Goal: Task Accomplishment & Management: Complete application form

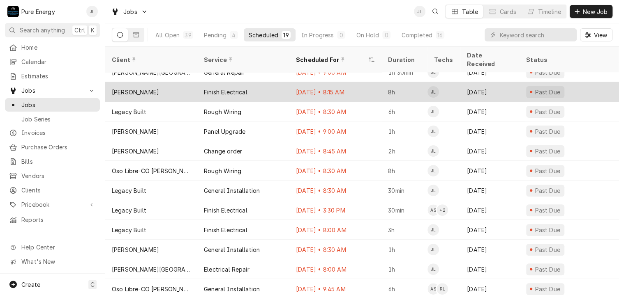
scroll to position [148, 0]
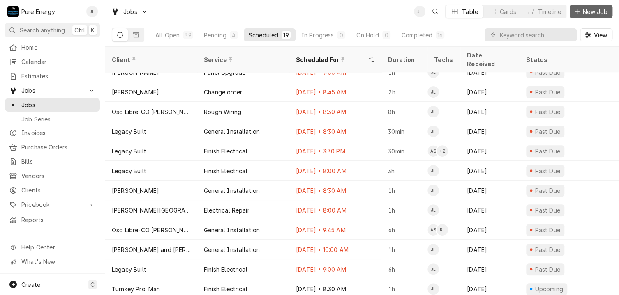
click at [581, 12] on span "New Job" at bounding box center [595, 11] width 28 height 9
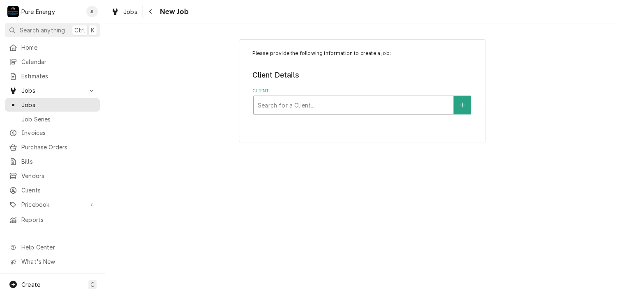
click at [320, 101] on div "Client" at bounding box center [353, 105] width 191 height 15
type input "Legacy"
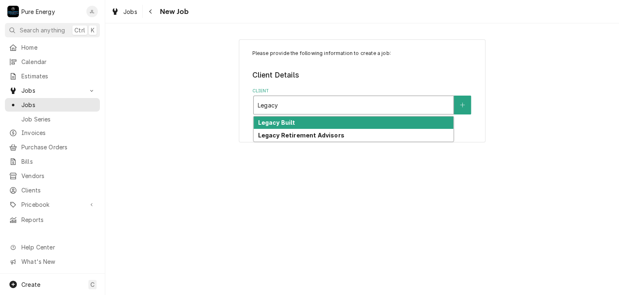
click at [318, 118] on div "Legacy Built" at bounding box center [353, 123] width 200 height 13
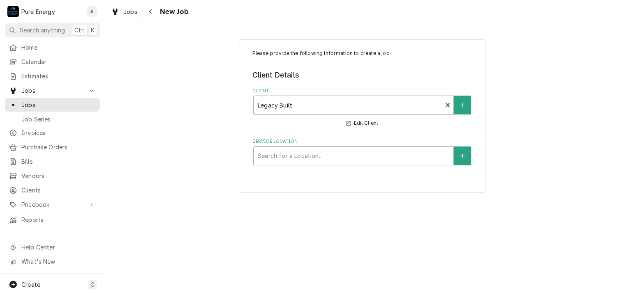
click at [290, 157] on div "Service Location" at bounding box center [353, 156] width 191 height 15
type input "deed"
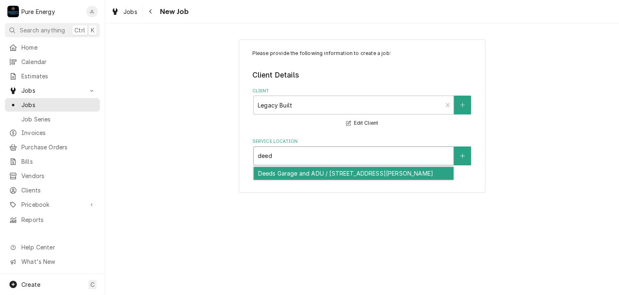
click at [293, 172] on div "Deeds Garage and ADU / [STREET_ADDRESS][PERSON_NAME]" at bounding box center [353, 173] width 200 height 13
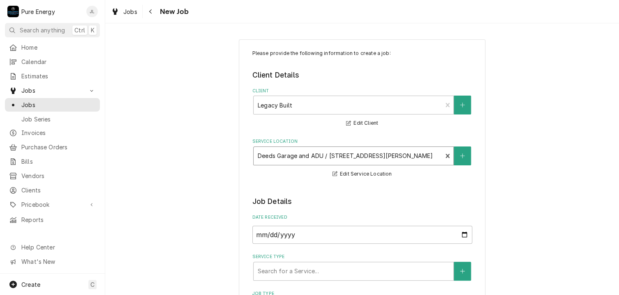
scroll to position [205, 0]
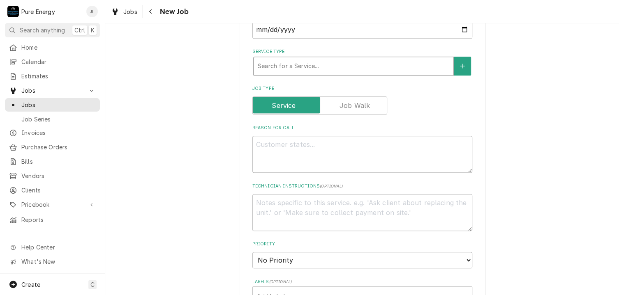
click at [306, 64] on div "Service Type" at bounding box center [353, 66] width 191 height 15
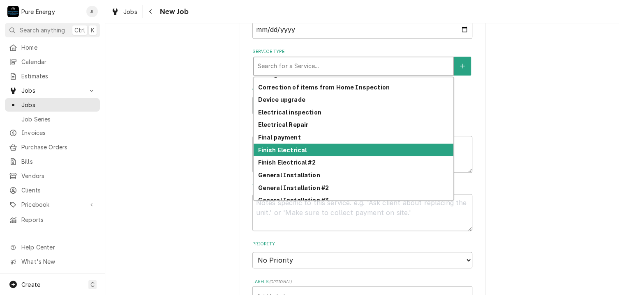
scroll to position [128, 0]
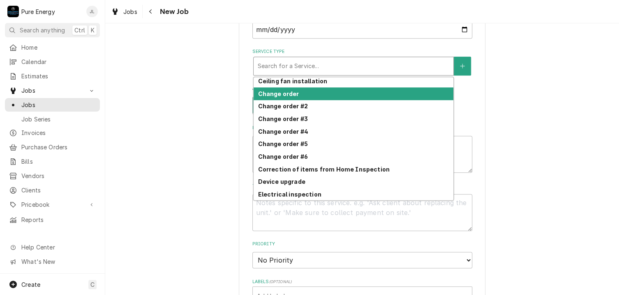
click at [304, 97] on div "Change order" at bounding box center [353, 94] width 200 height 13
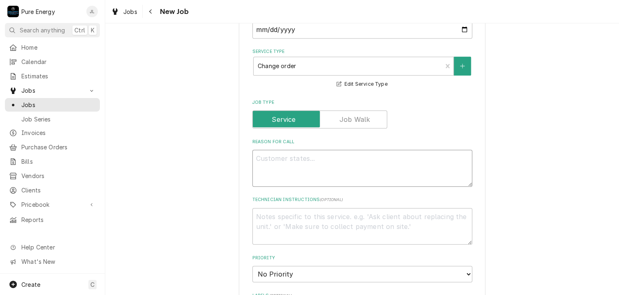
click at [290, 165] on textarea "Reason For Call" at bounding box center [362, 168] width 220 height 37
type textarea "x"
type textarea "P"
type textarea "x"
type textarea "Pu"
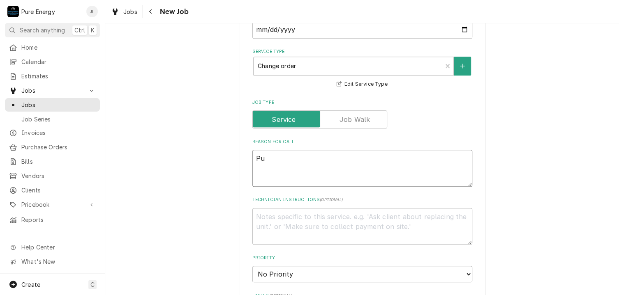
type textarea "x"
type textarea "Pul"
type textarea "x"
type textarea "Pull"
type textarea "x"
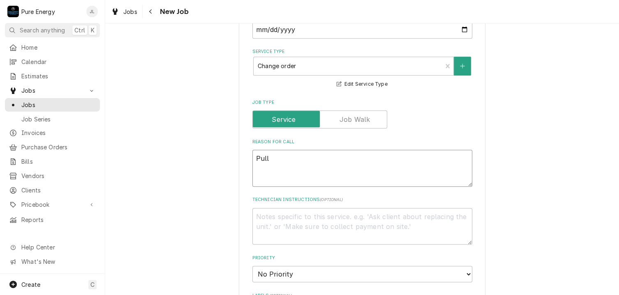
type textarea "Pull"
type textarea "x"
type textarea "Pull"
click at [310, 163] on textarea "Pull" at bounding box center [362, 168] width 220 height 37
type textarea "x"
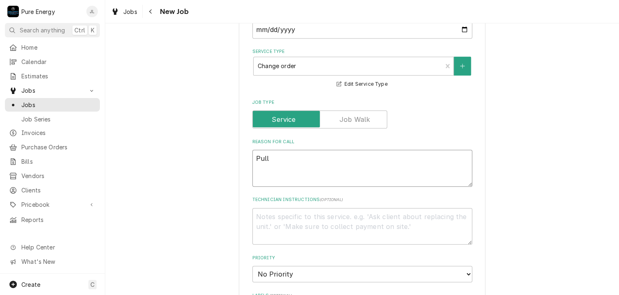
type textarea "Pull"
type textarea "x"
type textarea "Pull i"
type textarea "x"
type textarea "Pull in"
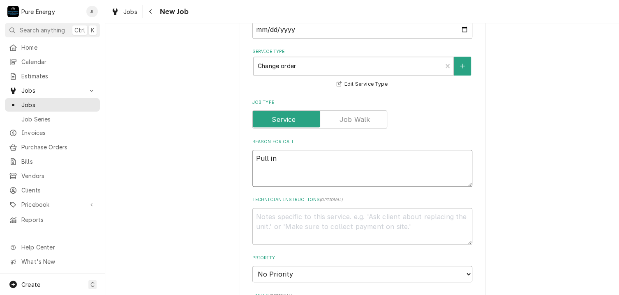
type textarea "x"
type textarea "Pull in"
type textarea "x"
type textarea "Pull in u"
type textarea "x"
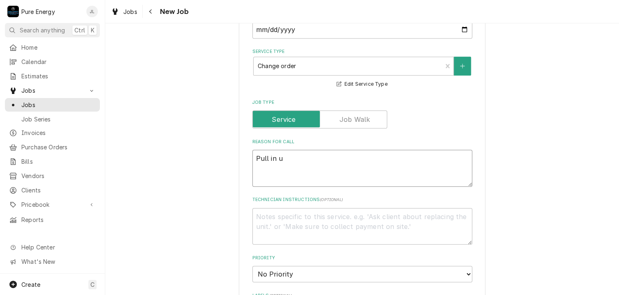
type textarea "Pull in un"
type textarea "x"
type textarea "Pull in und"
type textarea "x"
type textarea "Pull in unde"
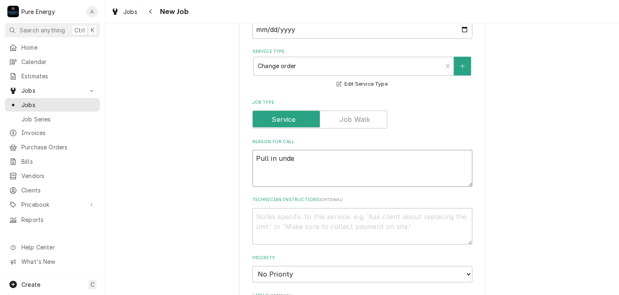
type textarea "x"
type textarea "Pull in under"
type textarea "x"
type textarea "Pull in underg"
type textarea "x"
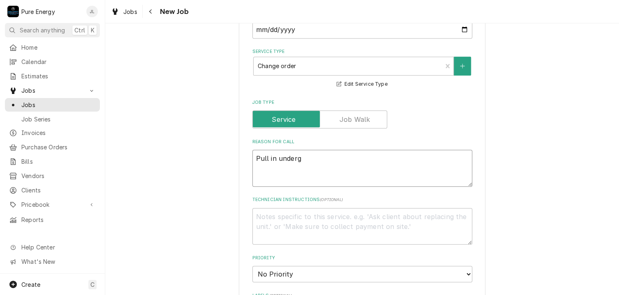
type textarea "Pull in undergr"
type textarea "x"
type textarea "Pull in undergro"
type textarea "x"
type textarea "Pull in undergrou"
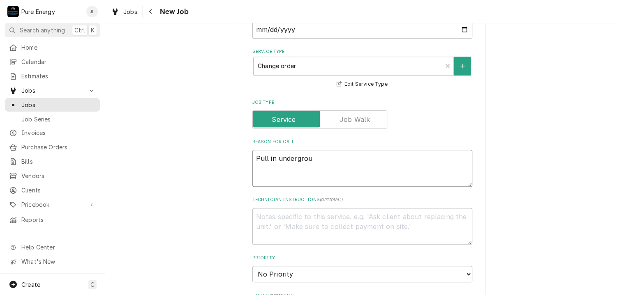
type textarea "x"
type textarea "Pull in undergroun"
type textarea "x"
type textarea "Pull in underground"
type textarea "x"
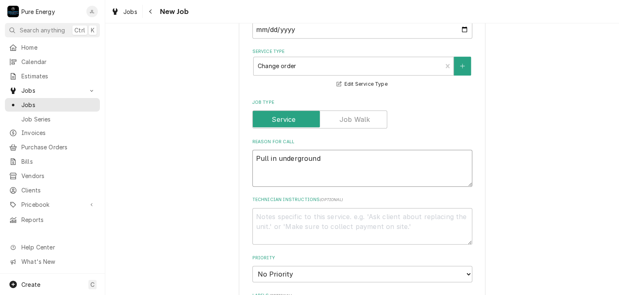
type textarea "Pull in underground."
type textarea "x"
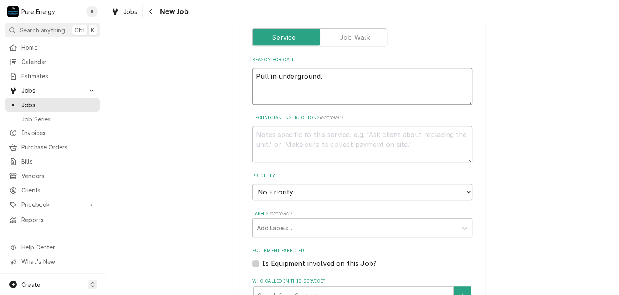
scroll to position [452, 0]
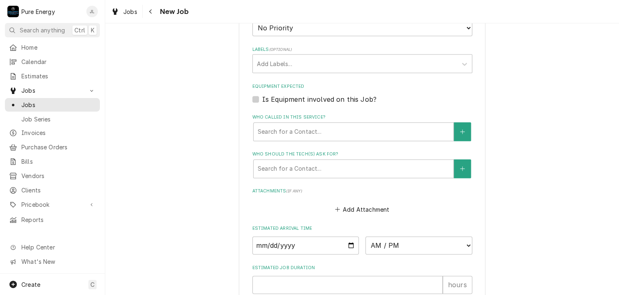
type textarea "Pull in underground."
click at [348, 246] on input "Date" at bounding box center [305, 246] width 107 height 18
type textarea "x"
type input "2025-08-28"
type textarea "x"
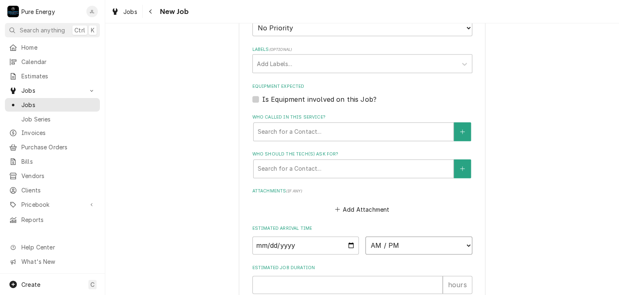
drag, startPoint x: 442, startPoint y: 247, endPoint x: 451, endPoint y: 247, distance: 9.0
click at [451, 247] on select "AM / PM 6:00 AM 6:15 AM 6:30 AM 6:45 AM 7:00 AM 7:15 AM 7:30 AM 7:45 AM 8:00 AM…" at bounding box center [418, 246] width 107 height 18
select select "09:00:00"
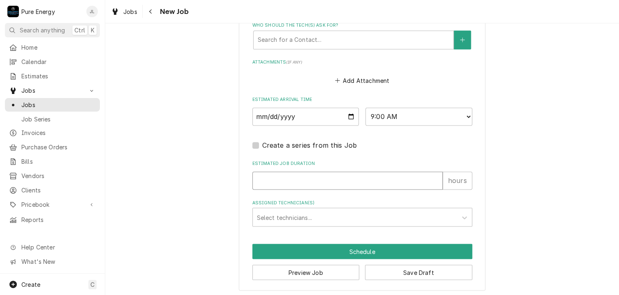
click at [368, 180] on input "Estimated Job Duration" at bounding box center [347, 181] width 190 height 18
type textarea "x"
type input "1"
type textarea "x"
type input "1.5"
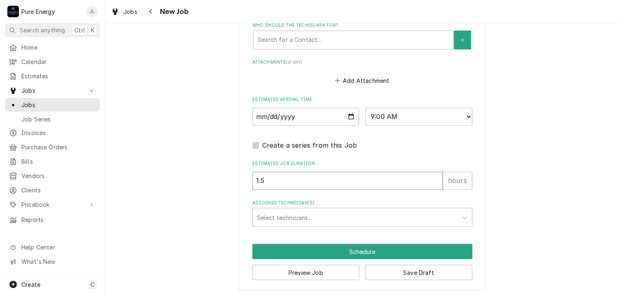
type textarea "x"
type input "1.5"
click at [353, 210] on div "Assigned Technician(s)" at bounding box center [355, 217] width 196 height 15
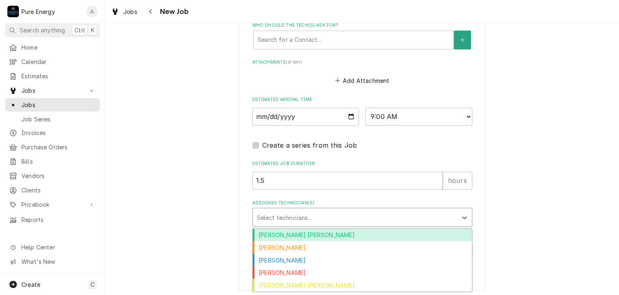
click at [295, 235] on div "Albert Hernandez Soto" at bounding box center [362, 235] width 219 height 13
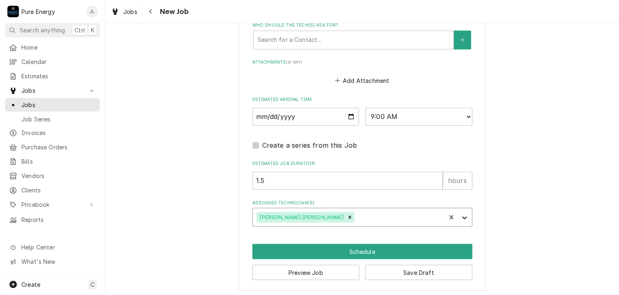
click at [463, 214] on icon "Assigned Technician(s)" at bounding box center [464, 218] width 8 height 8
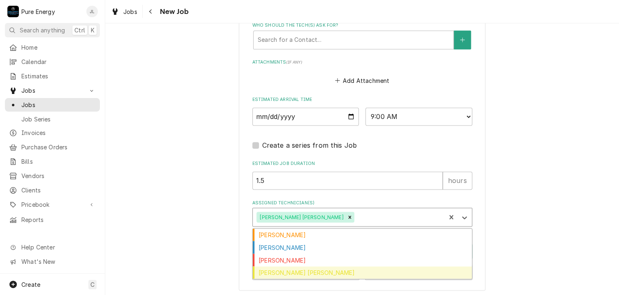
click at [325, 267] on div "Rodolfo Hernandez Lorenzo" at bounding box center [362, 273] width 219 height 13
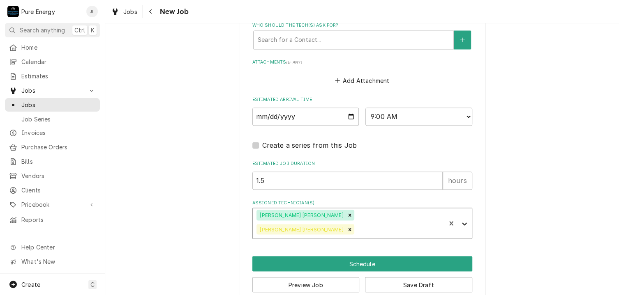
click at [460, 220] on icon "Assigned Technician(s)" at bounding box center [464, 224] width 8 height 8
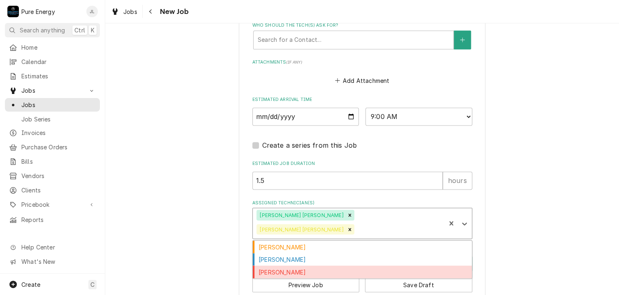
click at [353, 266] on div "James Linnenkamp" at bounding box center [362, 272] width 219 height 13
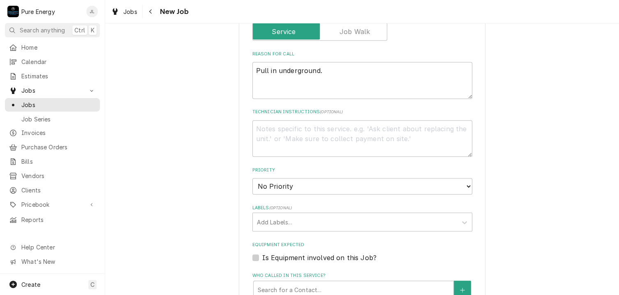
scroll to position [252, 0]
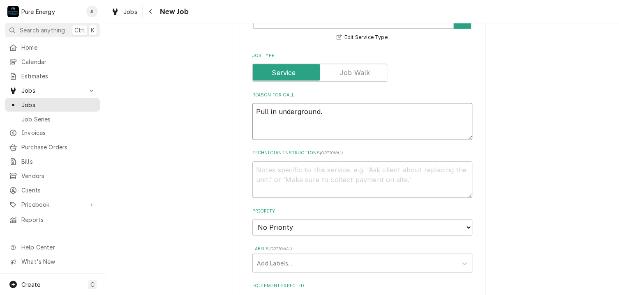
click at [330, 114] on textarea "Pull in underground." at bounding box center [362, 121] width 220 height 37
type textarea "x"
type textarea "Pull in underground."
type textarea "x"
type textarea "Pull in underground."
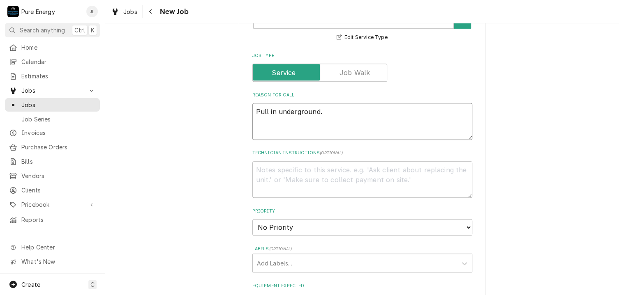
type textarea "x"
type textarea "Pull in underground. N"
type textarea "x"
type textarea "Pull in underground. Ne"
type textarea "x"
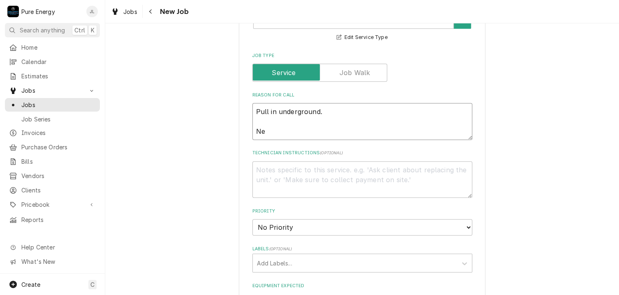
type textarea "Pull in underground. Nee"
type textarea "x"
type textarea "Pull in underground. Need"
type textarea "x"
type textarea "Pull in underground. Need"
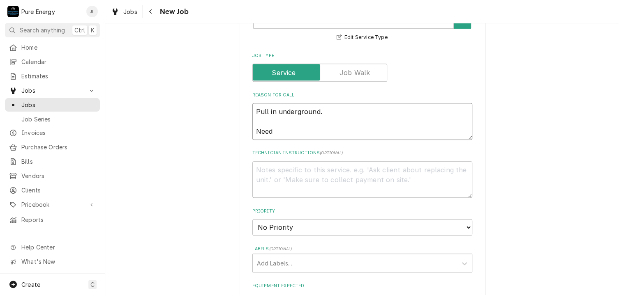
type textarea "x"
type textarea "Pull in underground. Need G"
type textarea "x"
type textarea "Pull in underground. Need Ge"
type textarea "x"
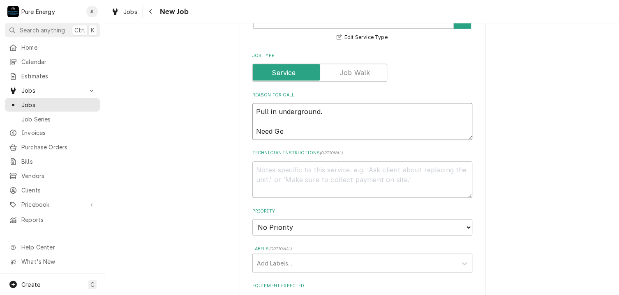
type textarea "Pull in underground. Need Gen"
type textarea "x"
type textarea "Pull in underground. Need Gene"
type textarea "x"
type textarea "Pull in underground. Need Gener"
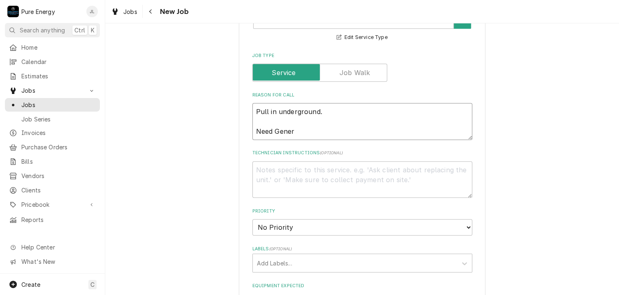
type textarea "x"
type textarea "Pull in underground. Need Genera"
type textarea "x"
type textarea "Pull in underground. Need Generat"
type textarea "x"
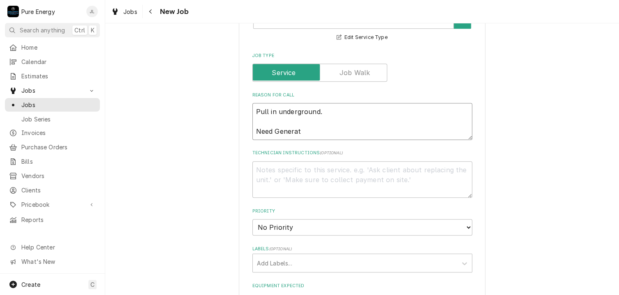
type textarea "Pull in underground. Need Generato"
type textarea "x"
type textarea "Pull in underground. Need Generator"
type textarea "x"
type textarea "Pull in underground. Need Generator"
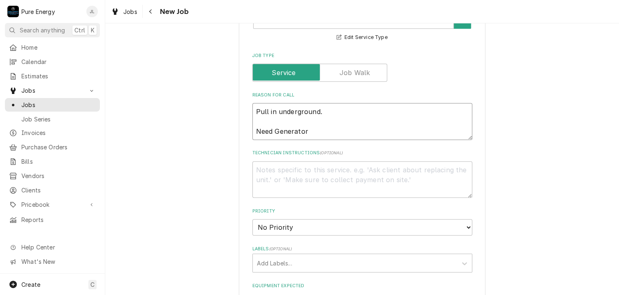
type textarea "x"
type textarea "Pull in underground. Need Generator"
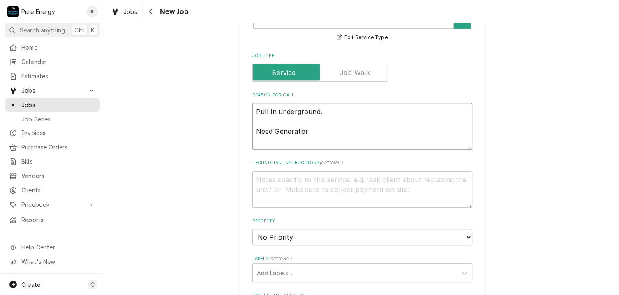
type textarea "x"
type textarea "Pull in underground. Need Generator Co"
type textarea "x"
type textarea "Pull in underground. Need Generator Con"
type textarea "x"
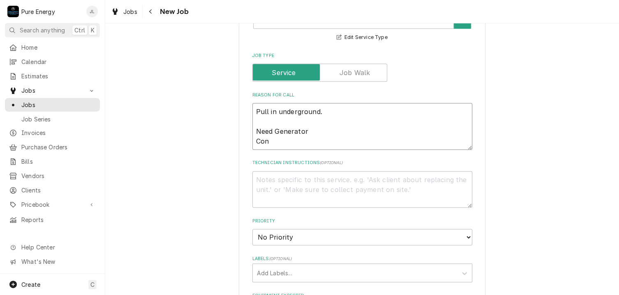
type textarea "Pull in underground. Need Generator Cont"
type textarea "x"
type textarea "Pull in underground. Need Generator Contr"
type textarea "x"
type textarea "Pull in underground. Need Generator Contro"
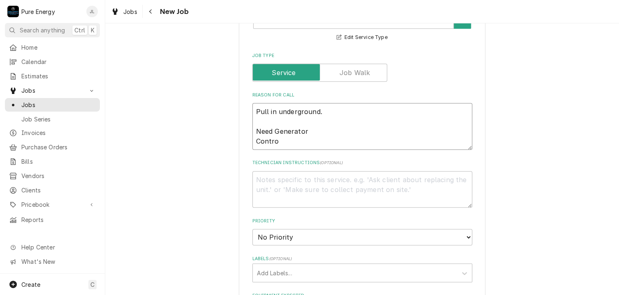
type textarea "x"
type textarea "Pull in underground. Need Generator Control"
type textarea "x"
type textarea "Pull in underground. Need Generator Control"
type textarea "x"
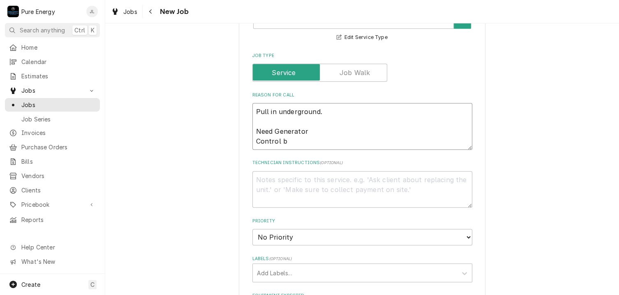
type textarea "Pull in underground. Need Generator Control bo"
type textarea "x"
type textarea "Pull in underground. Need Generator Control boa"
type textarea "x"
type textarea "Pull in underground. Need Generator Control boar"
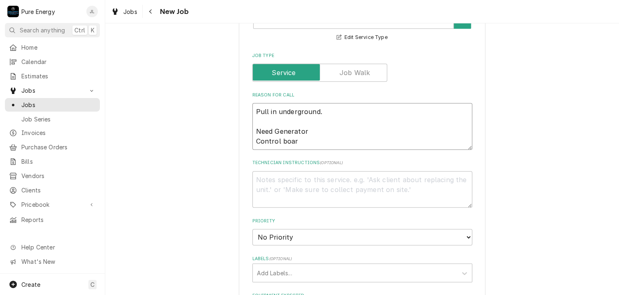
type textarea "x"
type textarea "Pull in underground. Need Generator Control board"
type textarea "x"
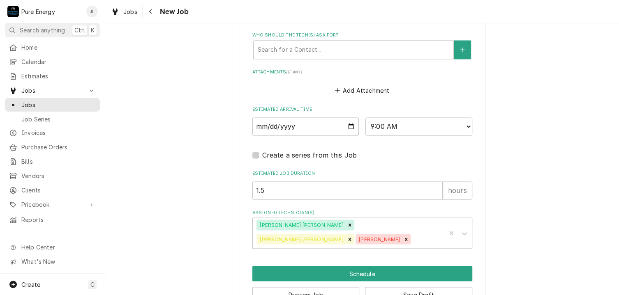
scroll to position [603, 0]
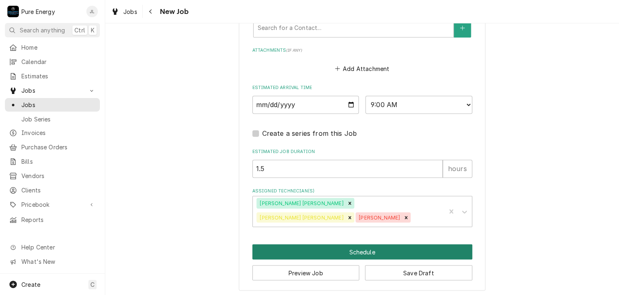
type textarea "Pull in underground. Need Generator Control board"
click at [350, 248] on button "Schedule" at bounding box center [362, 251] width 220 height 15
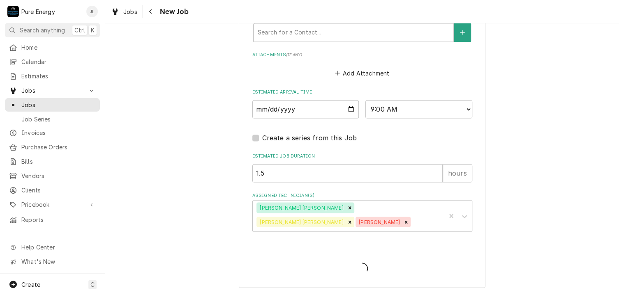
scroll to position [596, 0]
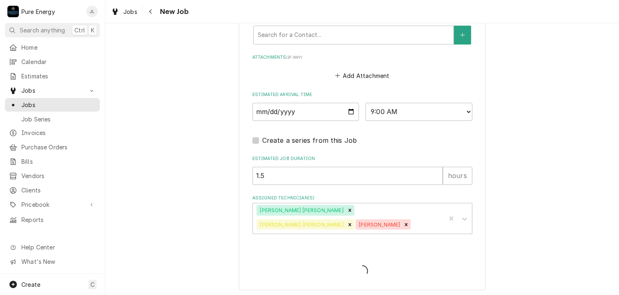
type textarea "x"
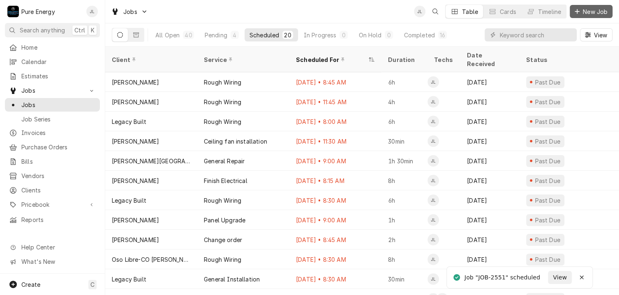
click at [593, 11] on span "New Job" at bounding box center [595, 11] width 28 height 9
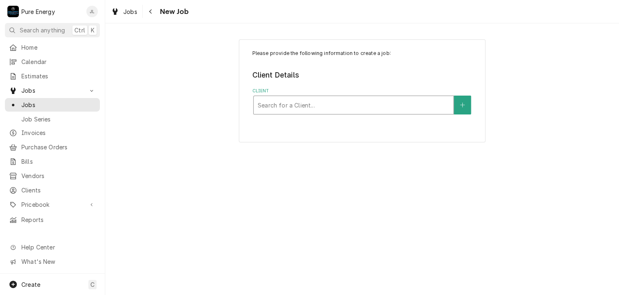
click at [307, 106] on div "Client" at bounding box center [353, 105] width 191 height 15
type input "Legacy"
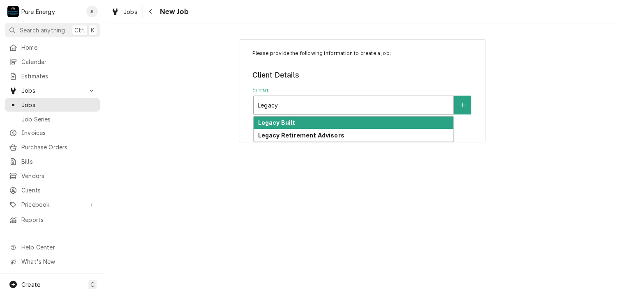
click at [307, 121] on div "Legacy Built" at bounding box center [353, 123] width 200 height 13
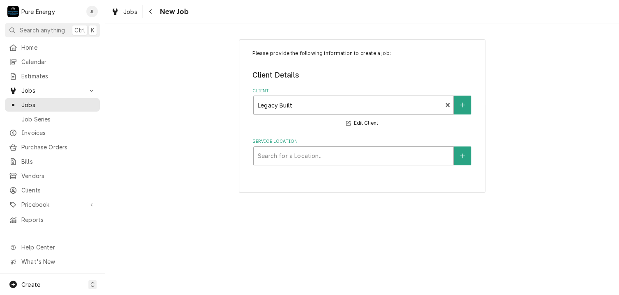
click at [291, 152] on div "Service Location" at bounding box center [353, 156] width 191 height 15
type input "Deeds"
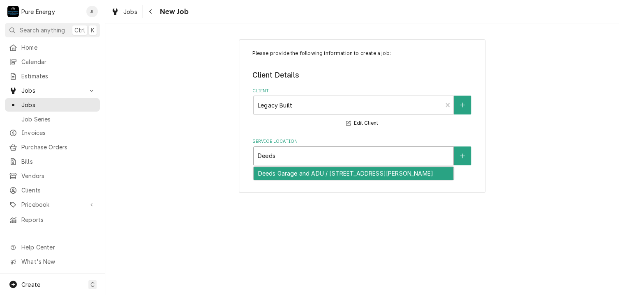
click at [317, 172] on div "Deeds Garage and ADU / 7880 Webster Rd, Creston, CA 93432" at bounding box center [353, 173] width 200 height 13
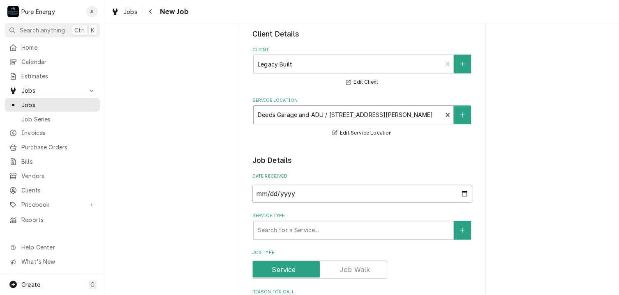
scroll to position [123, 0]
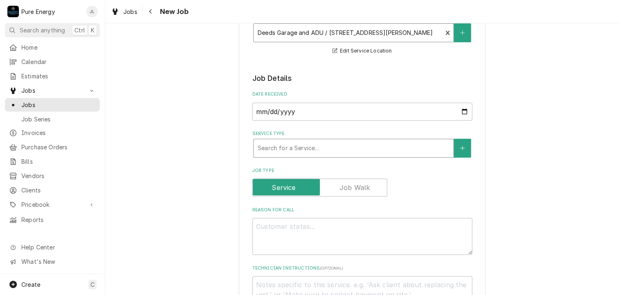
click at [320, 151] on div "Service Type" at bounding box center [353, 148] width 191 height 15
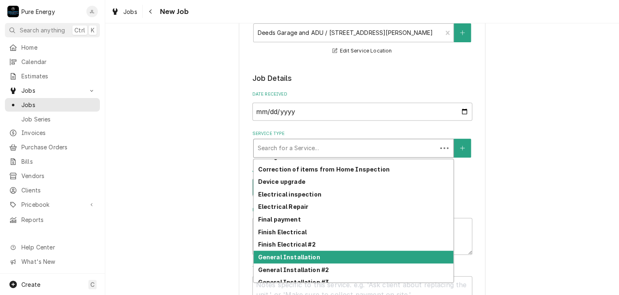
scroll to position [254, 0]
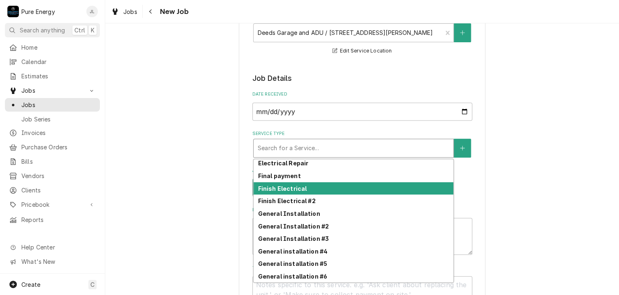
click at [307, 184] on div "Finish Electrical" at bounding box center [353, 188] width 200 height 13
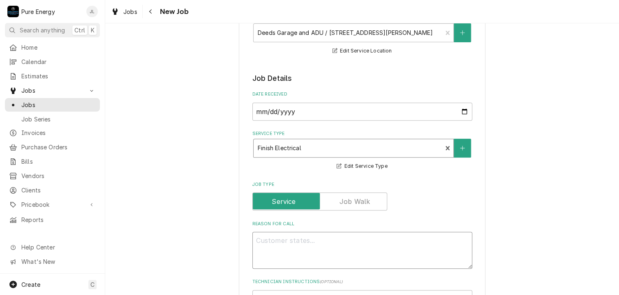
click at [265, 243] on textarea "Reason For Call" at bounding box center [362, 250] width 220 height 37
type textarea "x"
type textarea "M"
type textarea "x"
type textarea "Mov"
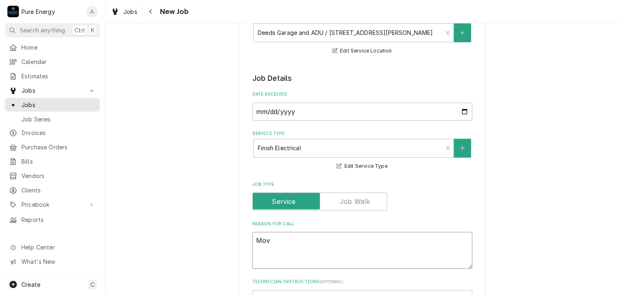
type textarea "x"
type textarea "Move"
type textarea "x"
type textarea "Move"
type textarea "x"
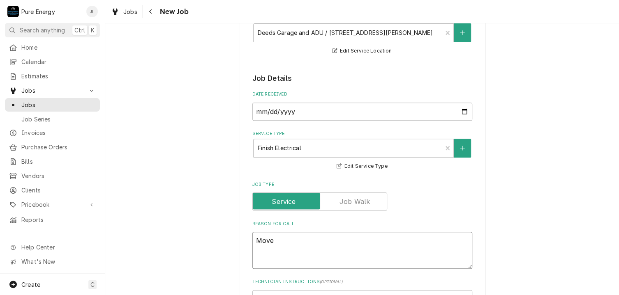
type textarea "Move m"
type textarea "x"
type textarea "Move mi"
type textarea "x"
type textarea "Move mic"
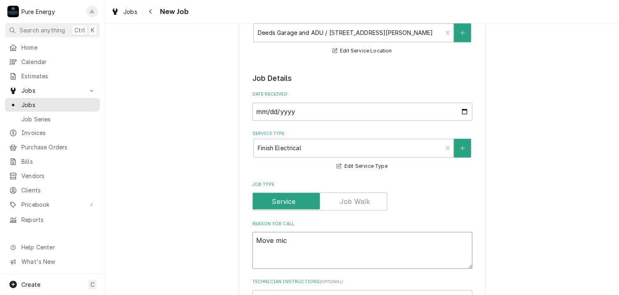
type textarea "x"
type textarea "Move micr"
type textarea "x"
type textarea "Move micro"
type textarea "x"
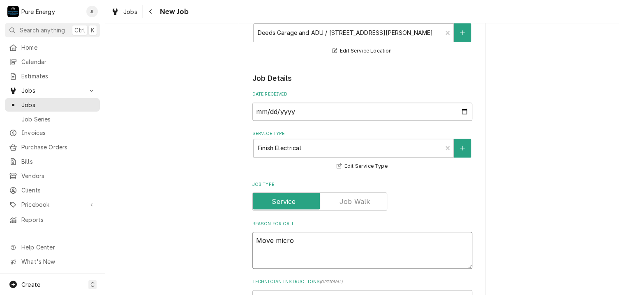
type textarea "Move micro"
type textarea "x"
type textarea "Move micro ("
type textarea "x"
type textarea "Move micro (a"
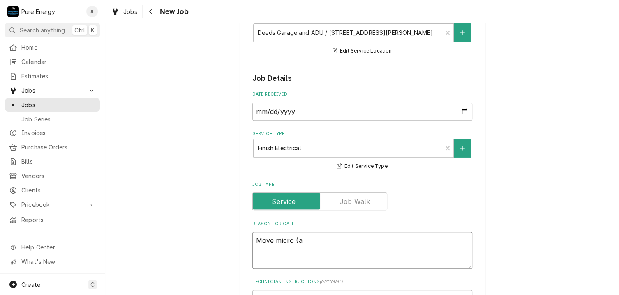
type textarea "x"
type textarea "Move micro (ad"
type textarea "x"
type textarea "Move micro (add"
type textarea "x"
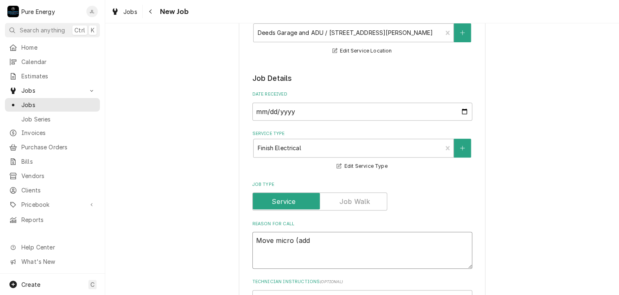
type textarea "Move micro (add)"
type textarea "x"
type textarea "Move micro (add)"
type textarea "x"
type textarea "Move micro (add) o"
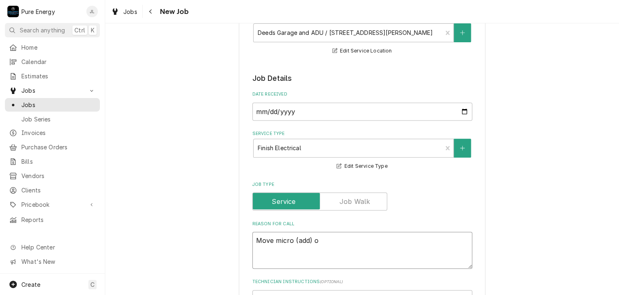
type textarea "x"
type textarea "Move micro (add) ou"
type textarea "x"
type textarea "Move micro (add) out"
type textarea "x"
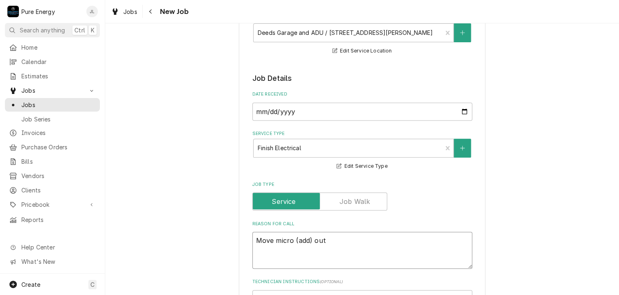
type textarea "Move micro (add) outl"
type textarea "x"
type textarea "Move micro (add) outle"
type textarea "x"
type textarea "Move micro (add) outlet"
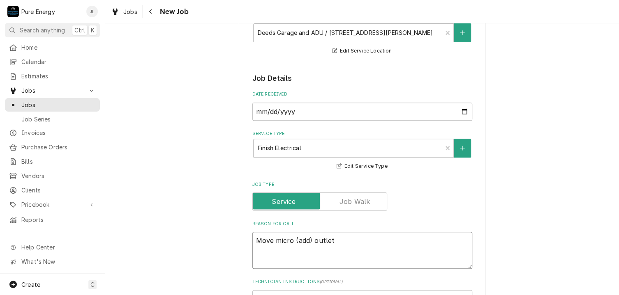
type textarea "x"
type textarea "Move micro (add) outlet."
type textarea "x"
type textarea "Move micro (add) outlet."
type textarea "x"
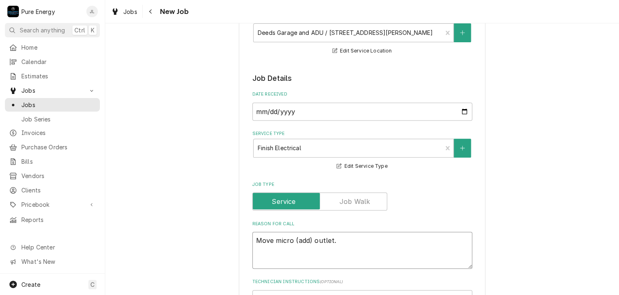
type textarea "Move micro (add) outlet."
type textarea "x"
type textarea "Move micro (add) outlet."
type textarea "x"
type textarea "Move micro (add) outlet."
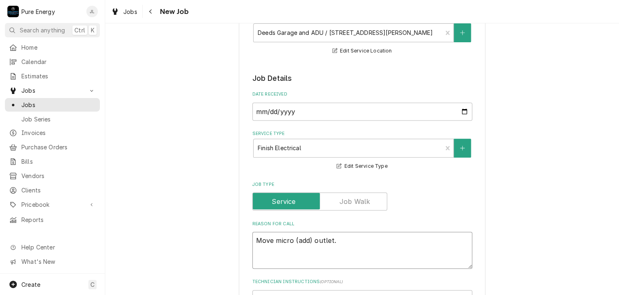
type textarea "x"
type textarea "Move micro (add) outlet. N"
type textarea "x"
type textarea "Move micro (add) outlet. Ne"
type textarea "x"
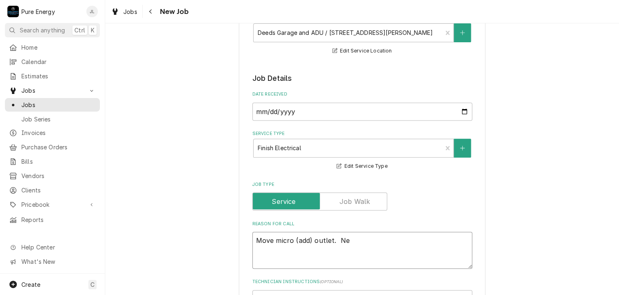
type textarea "Move micro (add) outlet. Nee"
type textarea "x"
type textarea "Move micro (add) outlet. Need"
type textarea "x"
type textarea "Move micro (add) outlet. Need"
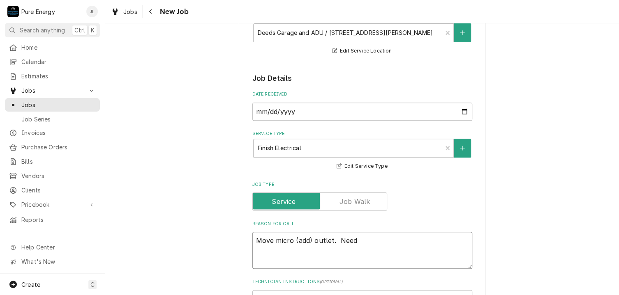
type textarea "x"
type textarea "Move micro (add) outlet. Need 1"
type textarea "x"
type textarea "Move micro (add) outlet. Need 12"
type textarea "x"
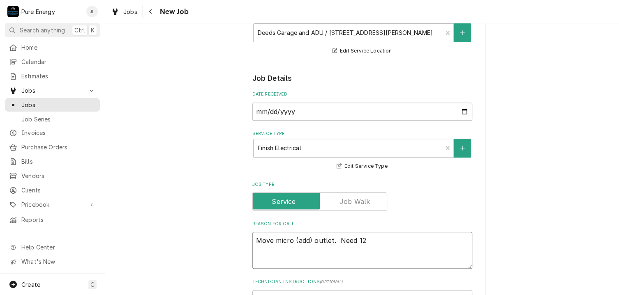
type textarea "Move micro (add) outlet. Need 12-"
type textarea "x"
type textarea "Move micro (add) outlet. Need 12-2"
type textarea "x"
type textarea "Move micro (add) outlet. Need 12-2"
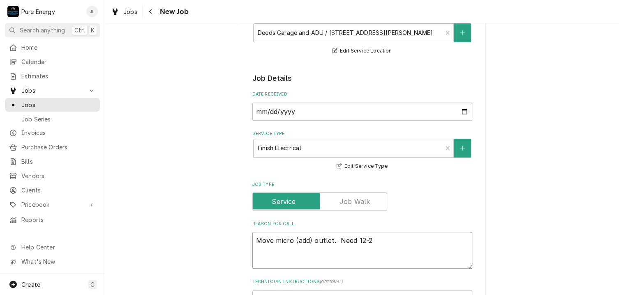
type textarea "x"
type textarea "Move micro (add) outlet. Need 12-2"
type textarea "x"
type textarea "Move micro (add) outlet. Need 12-2 W"
type textarea "x"
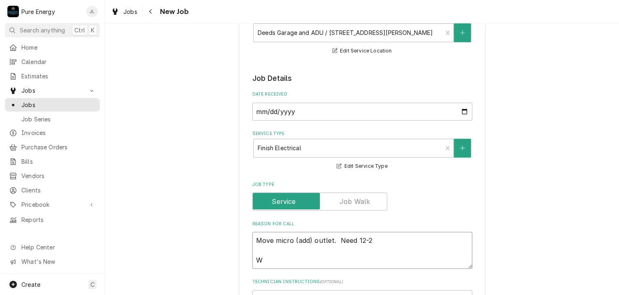
type textarea "Move micro (add) outlet. Need 12-2 Wr"
type textarea "x"
type textarea "Move micro (add) outlet. Need 12-2 Wrl"
type textarea "x"
type textarea "Move micro (add) outlet. Need 12-2 Wr"
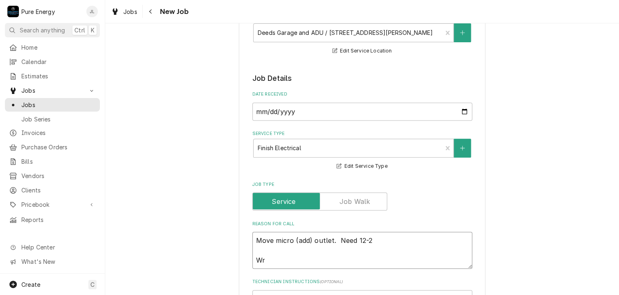
type textarea "x"
type textarea "Move micro (add) outlet. Need 12-2 W"
type textarea "x"
type textarea "Move micro (add) outlet. Need 12-2 Wo"
type textarea "x"
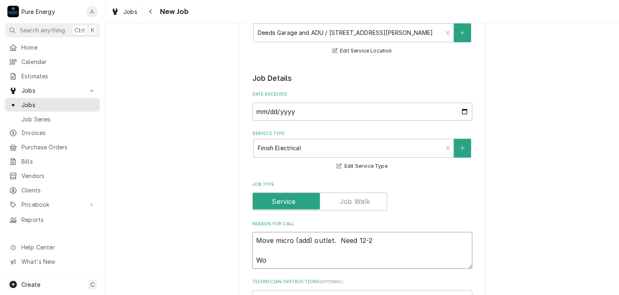
type textarea "Move micro (add) outlet. Need 12-2 Wok"
type textarea "x"
type textarea "Move micro (add) outlet. Need 12-2 Wo"
type textarea "x"
type textarea "Move micro (add) outlet. Need 12-2 Wor"
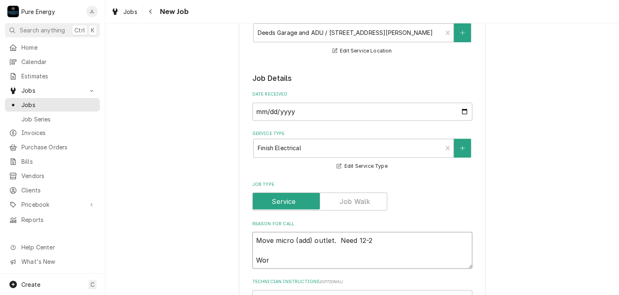
type textarea "x"
type textarea "Move micro (add) outlet. Need 12-2 Work"
type textarea "x"
type textarea "Move micro (add) outlet. Need 12-2 Work"
type textarea "x"
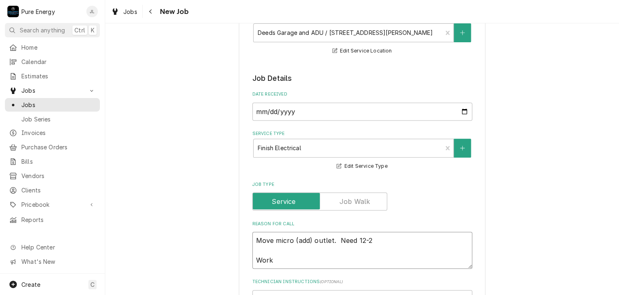
type textarea "Move micro (add) outlet. Need 12-2 Work o"
type textarea "x"
type textarea "Move micro (add) outlet. Need 12-2 Work on"
type textarea "x"
type textarea "Move micro (add) outlet. Need 12-2 Work on"
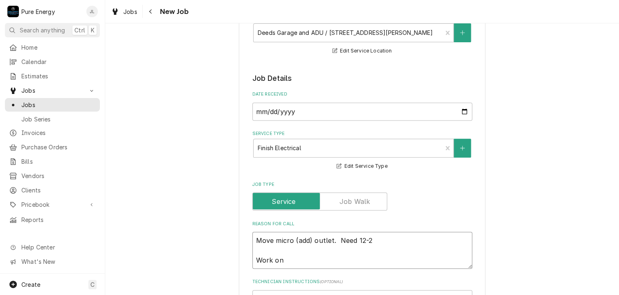
type textarea "x"
type textarea "Move micro (add) outlet. Need 12-2 Work on wh"
type textarea "x"
type textarea "Move micro (add) outlet. Need 12-2 Work on wha"
type textarea "x"
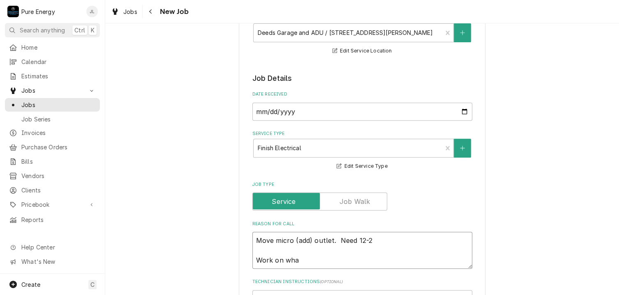
type textarea "Move micro (add) outlet. Need 12-2 Work on what"
type textarea "x"
type textarea "Move micro (add) outlet. Need 12-2 Work on what"
type textarea "x"
type textarea "Move micro (add) outlet. Need 12-2 Work on what fi"
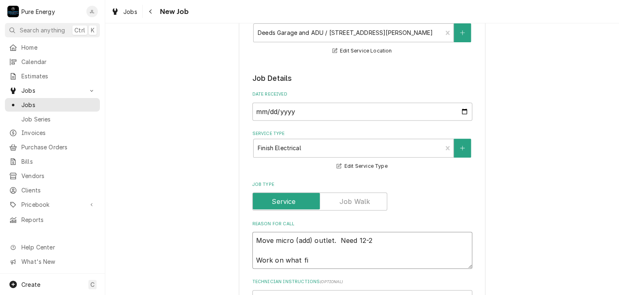
type textarea "x"
type textarea "Move micro (add) outlet. Need 12-2 Work on what fin"
type textarea "x"
type textarea "Move micro (add) outlet. Need 12-2 Work on what fini"
type textarea "x"
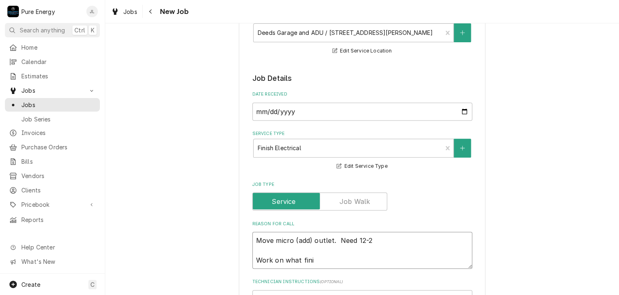
type textarea "Move micro (add) outlet. Need 12-2 Work on what finis"
type textarea "x"
type textarea "Move micro (add) outlet. Need 12-2 Work on what finish"
type textarea "x"
type textarea "Move micro (add) outlet. Need 12-2 Work on what finish"
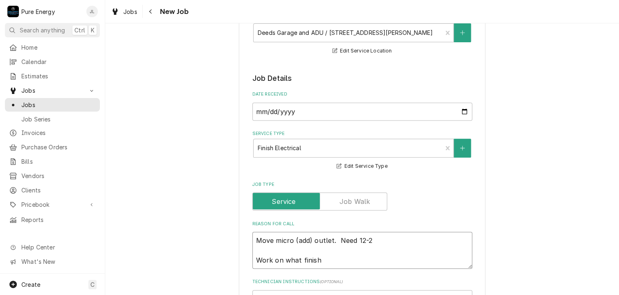
type textarea "x"
type textarea "Move micro (add) outlet. Need 12-2 Work on what finish c"
type textarea "x"
type textarea "Move micro (add) outlet. Need 12-2 Work on what finish ca"
type textarea "x"
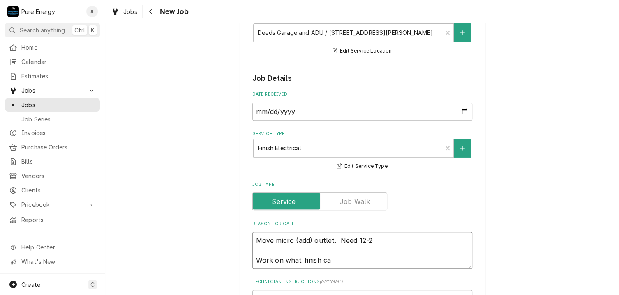
type textarea "Move micro (add) outlet. Need 12-2 Work on what finish can"
type textarea "x"
type textarea "Move micro (add) outlet. Need 12-2 Work on what finish can"
type textarea "x"
type textarea "Move micro (add) outlet. Need 12-2 Work on what finish can c"
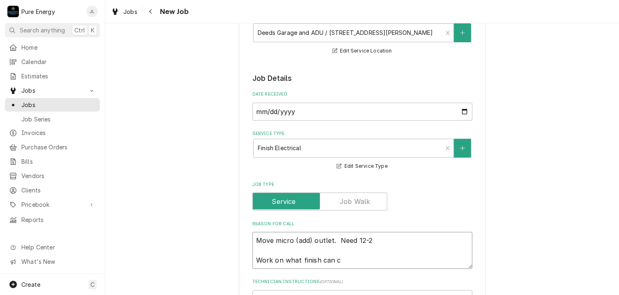
type textarea "x"
type textarea "Move micro (add) outlet. Need 12-2 Work on what finish can"
type textarea "x"
type textarea "Move micro (add) outlet. Need 12-2 Work on what finish can b"
type textarea "x"
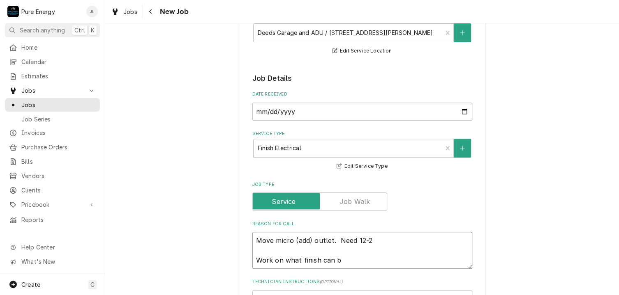
type textarea "Move micro (add) outlet. Need 12-2 Work on what finish can be"
type textarea "x"
type textarea "Move micro (add) outlet. Need 12-2 Work on what finish can be"
type textarea "x"
type textarea "Move micro (add) outlet. Need 12-2 Work on what finish can be d"
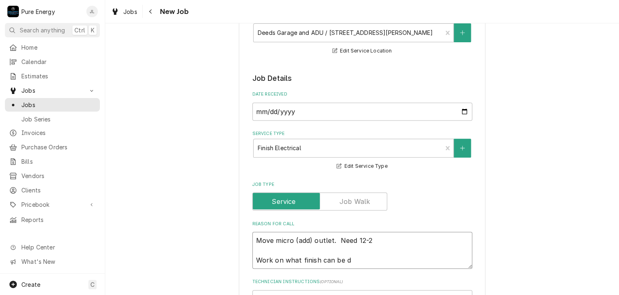
type textarea "x"
type textarea "Move micro (add) outlet. Need 12-2 Work on what finish can be do"
type textarea "x"
type textarea "Move micro (add) outlet. Need 12-2 Work on what finish can be don"
type textarea "x"
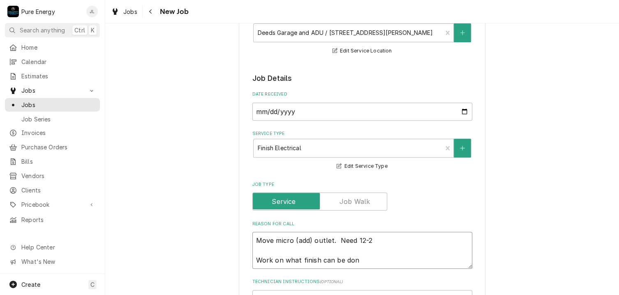
type textarea "Move micro (add) outlet. Need 12-2 Work on what finish can be done"
click at [386, 242] on textarea "Move micro (add) outlet. Need 12-2 Work on what finish can be done" at bounding box center [362, 250] width 220 height 37
type textarea "x"
type textarea "Move micro (add) outlet. Need 12-2 Work on what finish can be done"
type textarea "x"
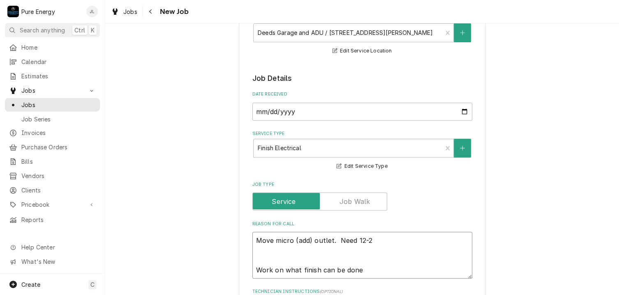
type textarea "Move micro (add) outlet. Need 12-2 Work on what finish can be done"
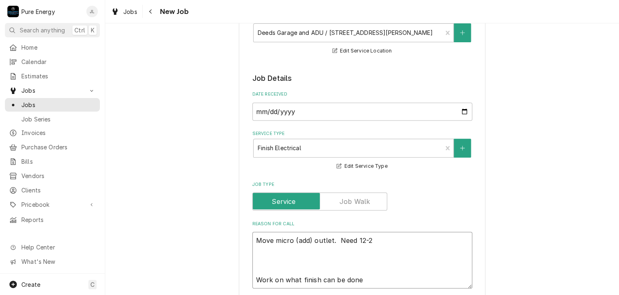
type textarea "x"
type textarea "Move micro (add) outlet. Need 12-2 B Work on what finish can be done"
type textarea "x"
type textarea "Move micro (add) outlet. Need 12-2 Bri Work on what finish can be done"
type textarea "x"
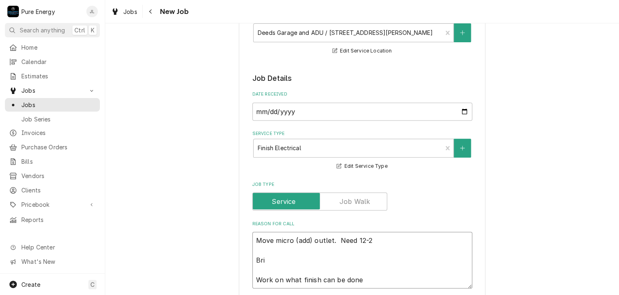
type textarea "Move micro (add) outlet. Need 12-2 Brin Work on what finish can be done"
type textarea "x"
type textarea "Move micro (add) outlet. Need 12-2 Bring Work on what finish can be done"
type textarea "x"
type textarea "Move micro (add) outlet. Need 12-2 Bring Work on what finish can be done"
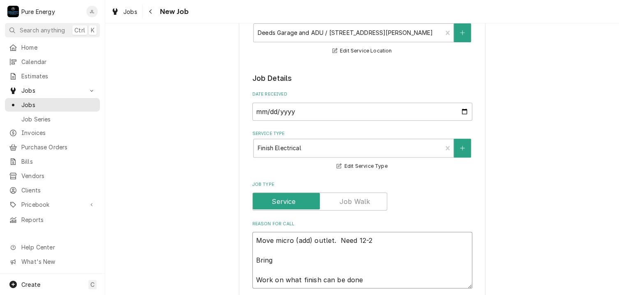
type textarea "x"
type textarea "Move micro (add) outlet. Need 12-2 Bring a Work on what finish can be done"
type textarea "x"
type textarea "Move micro (add) outlet. Need 12-2 Bring a Work on what finish can be done"
type textarea "x"
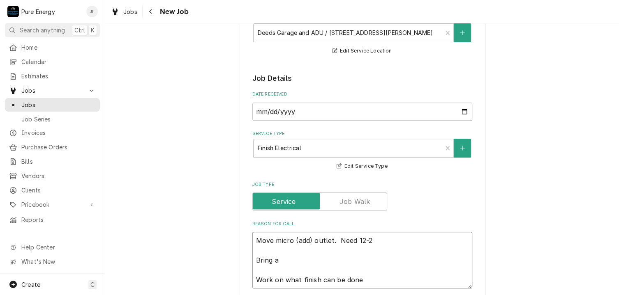
type textarea "Move micro (add) outlet. Need 12-2 Bring a 4 Work on what finish can be done"
type textarea "x"
type textarea "Move micro (add) outlet. Need 12-2 Bring a 4 Work on what finish can be done"
type textarea "x"
type textarea "Move micro (add) outlet. Need 12-2 Bring a 4 i Work on what finish can be done"
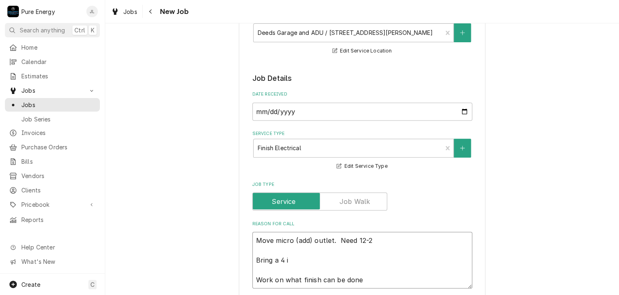
type textarea "x"
type textarea "Move micro (add) outlet. Need 12-2 Bring a 4 in Work on what finish can be done"
type textarea "x"
type textarea "Move micro (add) outlet. Need 12-2 Bring a 4 inc Work on what finish can be done"
type textarea "x"
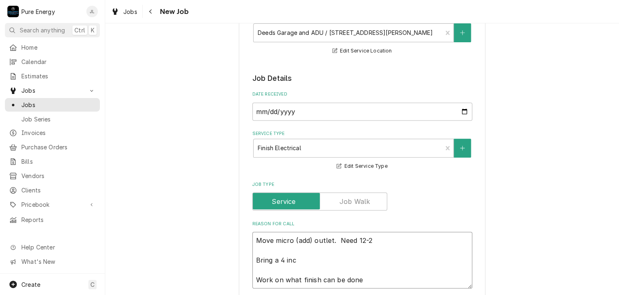
type textarea "Move micro (add) outlet. Need 12-2 Bring a 4 inch Work on what finish can be do…"
type textarea "x"
type textarea "Move micro (add) outlet. Need 12-2 Bring a 4 inch Work on what finish can be do…"
type textarea "x"
type textarea "Move micro (add) outlet. Need 12-2 Bring a 4 inch w Work on what finish can be …"
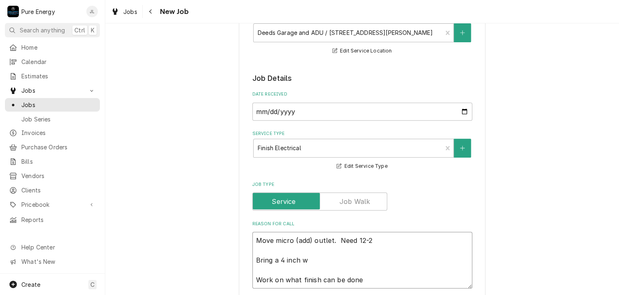
type textarea "x"
type textarea "Move micro (add) outlet. Need 12-2 Bring a 4 inch wa Work on what finish can be…"
type textarea "x"
type textarea "Move micro (add) outlet. Need 12-2 Bring a 4 inch waf Work on what finish can b…"
type textarea "x"
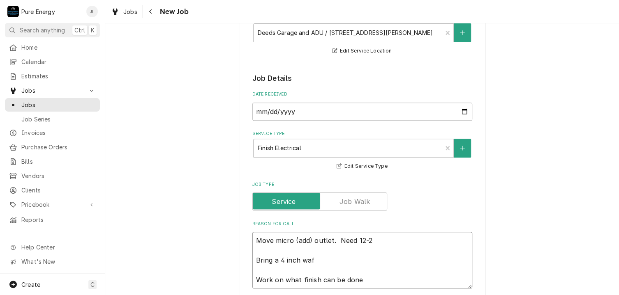
type textarea "Move micro (add) outlet. Need 12-2 Bring a 4 inch wafe Work on what finish can …"
type textarea "x"
type textarea "Move micro (add) outlet. Need 12-2 Bring a 4 inch wafer Work on what finish can…"
type textarea "x"
type textarea "Move micro (add) outlet. Need 12-2 Bring a 4 inch wafer Work on what finish can…"
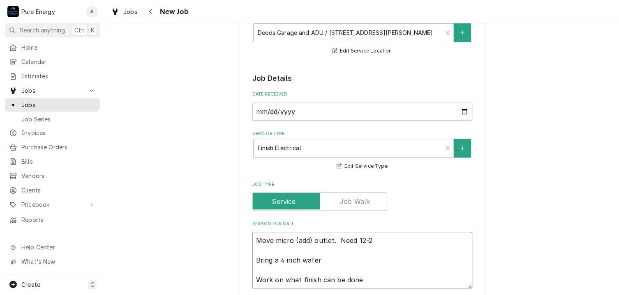
type textarea "x"
type textarea "Move micro (add) outlet. Need 12-2 Bring a 4 inch wafer i Work on what finish c…"
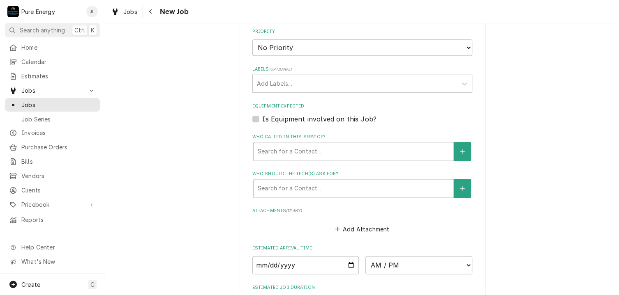
scroll to position [534, 0]
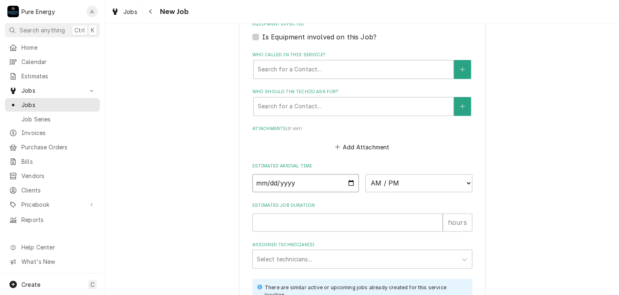
click at [350, 181] on input "Date" at bounding box center [305, 183] width 107 height 18
click at [463, 180] on select "AM / PM 6:00 AM 6:15 AM 6:30 AM 6:45 AM 7:00 AM 7:15 AM 7:30 AM 7:45 AM 8:00 AM…" at bounding box center [418, 183] width 107 height 18
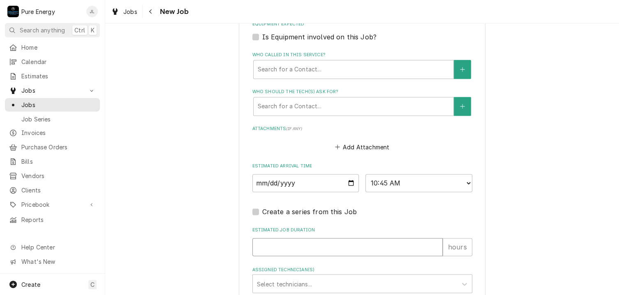
click at [325, 244] on input "Estimated Job Duration" at bounding box center [347, 247] width 190 height 18
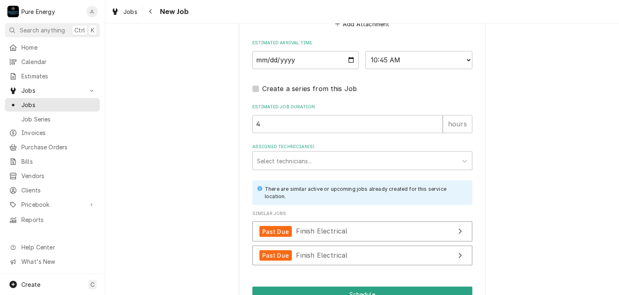
scroll to position [692, 0]
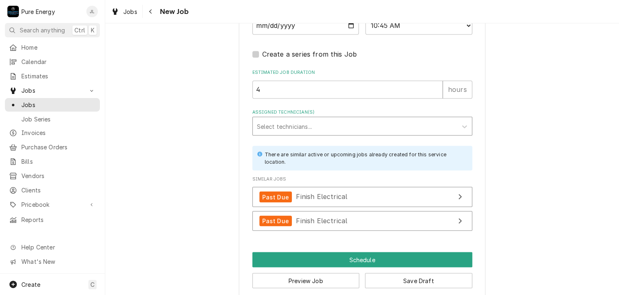
click at [309, 127] on div "Assigned Technician(s)" at bounding box center [355, 126] width 196 height 15
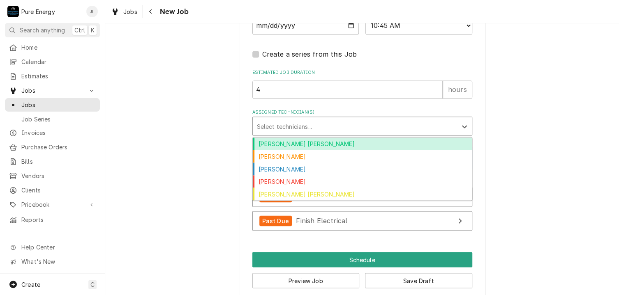
click at [310, 140] on div "Albert Hernandez Soto" at bounding box center [362, 144] width 219 height 13
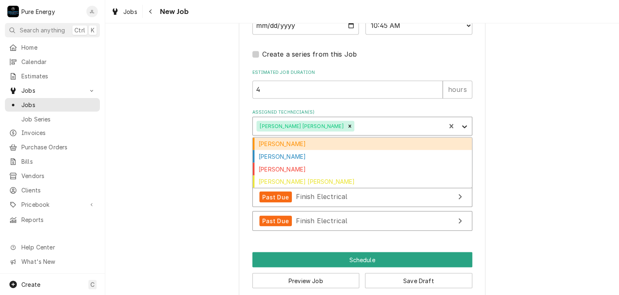
click at [461, 123] on icon "Assigned Technician(s)" at bounding box center [464, 126] width 8 height 8
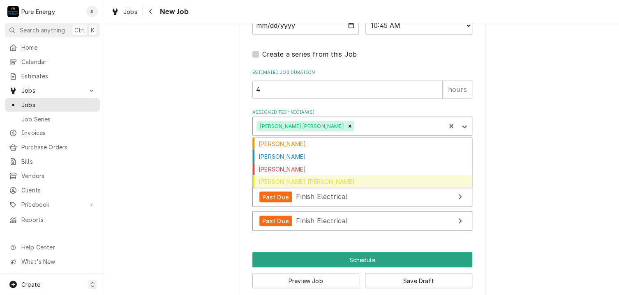
click at [399, 176] on div "Rodolfo Hernandez Lorenzo" at bounding box center [362, 181] width 219 height 13
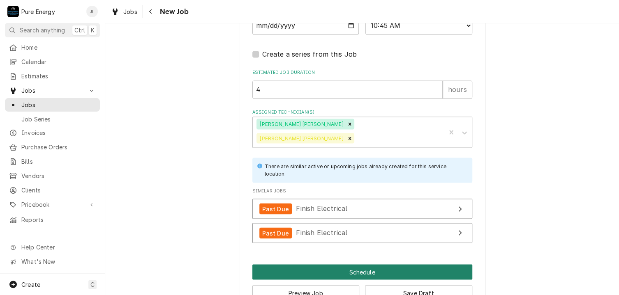
click at [388, 265] on button "Schedule" at bounding box center [362, 272] width 220 height 15
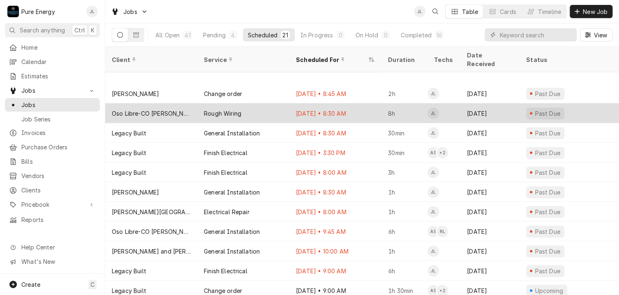
scroll to position [187, 0]
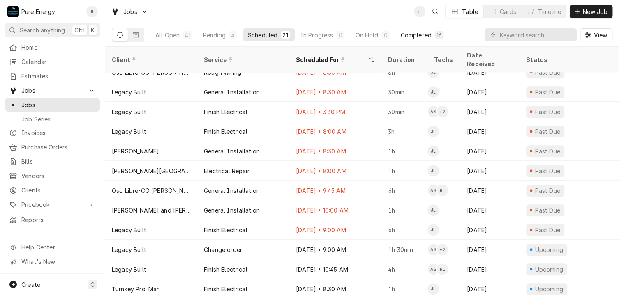
click at [424, 32] on div "Completed" at bounding box center [415, 35] width 31 height 9
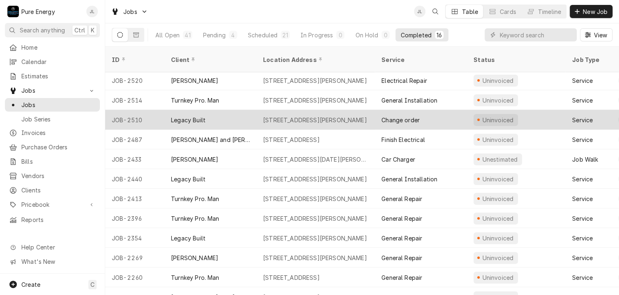
scroll to position [0, 0]
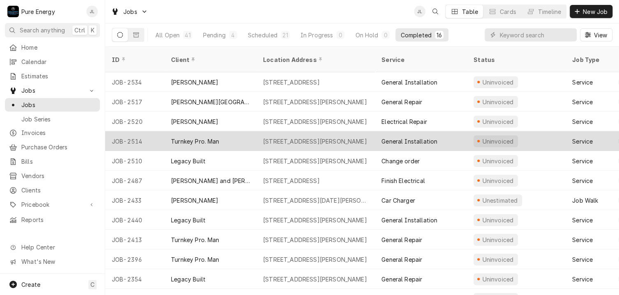
click at [300, 137] on div "[STREET_ADDRESS][PERSON_NAME]" at bounding box center [315, 141] width 104 height 9
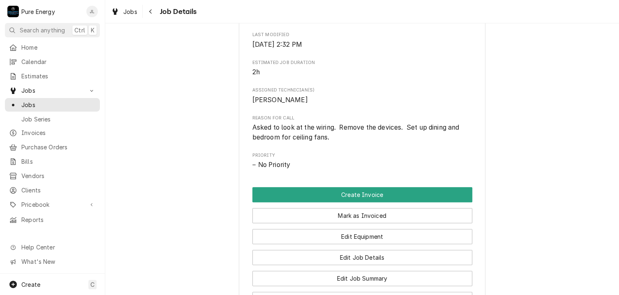
scroll to position [493, 0]
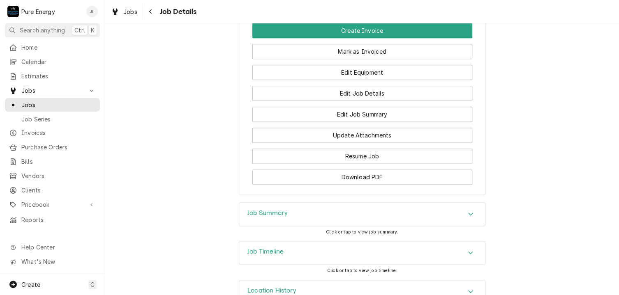
click at [278, 217] on h3 "Job Summary" at bounding box center [267, 214] width 40 height 8
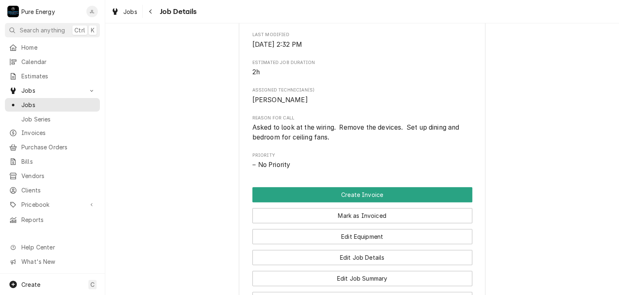
scroll to position [370, 0]
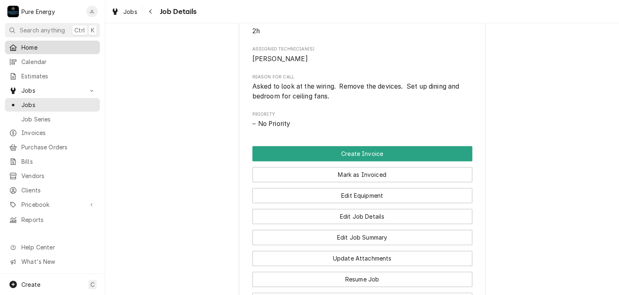
click at [60, 48] on span "Home" at bounding box center [58, 47] width 74 height 9
